Goal: Task Accomplishment & Management: Use online tool/utility

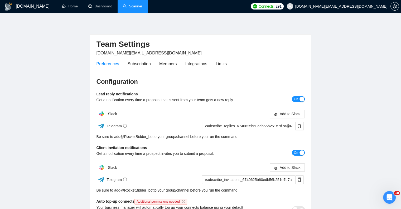
click at [129, 7] on link "Scanner" at bounding box center [133, 6] width 20 height 4
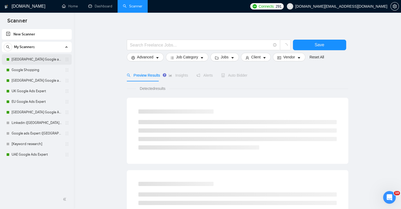
click at [32, 58] on link "[GEOGRAPHIC_DATA] Google ads Expert" at bounding box center [37, 59] width 50 height 11
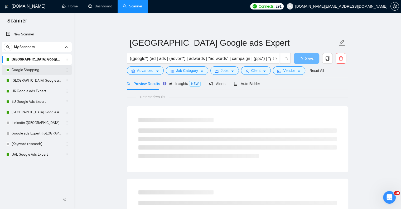
click at [33, 70] on link "Google Shopping" at bounding box center [37, 70] width 50 height 11
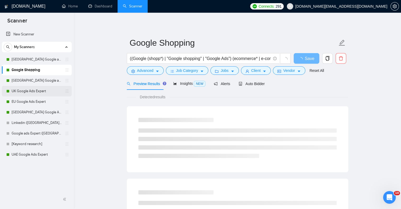
click at [29, 90] on link "UK Google Ads Expert" at bounding box center [37, 91] width 50 height 11
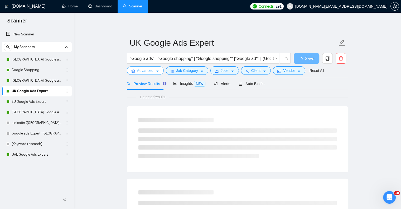
click at [149, 70] on span "Advanced" at bounding box center [145, 70] width 16 height 6
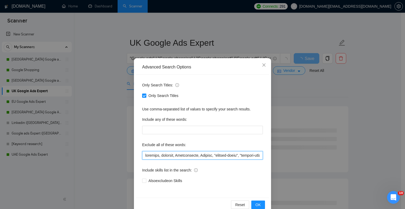
click at [143, 154] on input "text" at bounding box center [202, 155] width 121 height 8
type input "issues, cannabis, training, Verification, Discord, "revenue-share", "revenue-ba…"
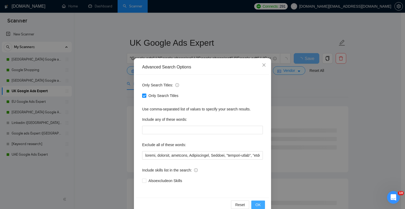
click at [258, 204] on span "OK" at bounding box center [257, 204] width 5 height 6
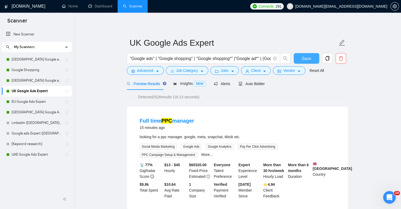
click at [305, 57] on span "Save" at bounding box center [306, 58] width 9 height 7
click at [18, 102] on link "EU Google Ads Expert" at bounding box center [37, 101] width 50 height 11
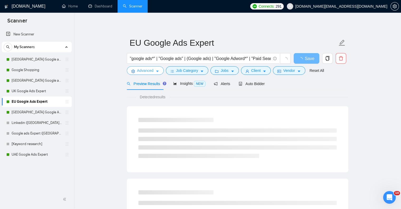
click at [155, 68] on button "Advanced" at bounding box center [145, 70] width 37 height 8
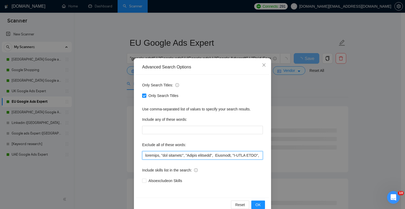
click at [144, 154] on input "text" at bounding box center [202, 155] width 121 height 8
type input "loremi, dolor, sitametc, "adi elitsedd", "Eiusmo temporin", Utlabore, "E-DOLO M…"
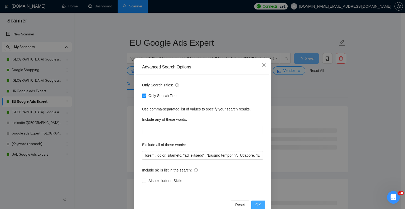
click at [256, 206] on span "OK" at bounding box center [257, 204] width 5 height 6
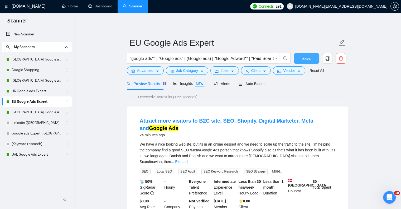
click at [308, 59] on span "Save" at bounding box center [306, 58] width 9 height 7
click at [22, 94] on link "UK Google Ads Expert" at bounding box center [37, 91] width 50 height 11
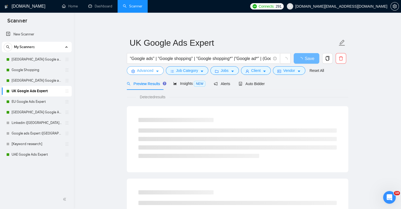
click at [157, 72] on icon "caret-down" at bounding box center [157, 72] width 3 height 2
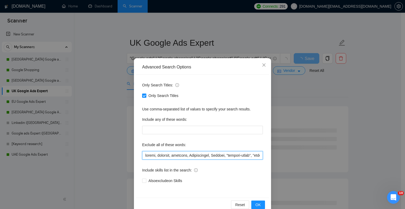
click at [154, 155] on input "text" at bounding box center [202, 155] width 121 height 8
type input "issues, issue, cannabis, training, Verification, Discord, "revenue-share", "rev…"
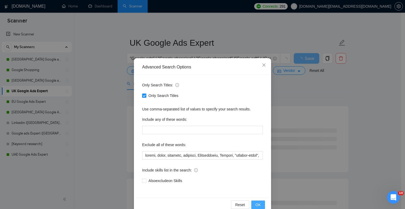
click at [257, 204] on span "OK" at bounding box center [257, 204] width 5 height 6
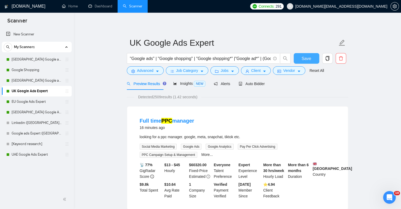
click at [308, 60] on span "Save" at bounding box center [306, 58] width 9 height 7
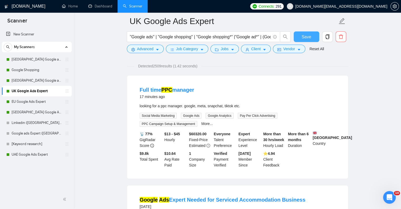
scroll to position [53, 0]
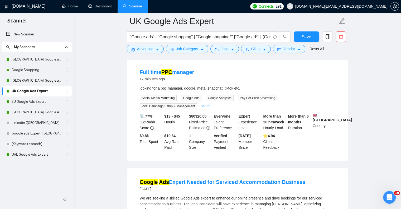
click at [205, 105] on link "More..." at bounding box center [207, 106] width 12 height 4
